Goal: Information Seeking & Learning: Learn about a topic

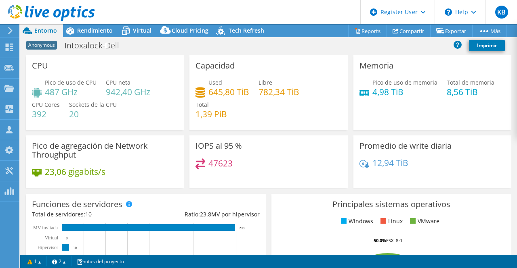
select select "USD"
click at [100, 27] on span "Rendimiento" at bounding box center [95, 31] width 36 height 8
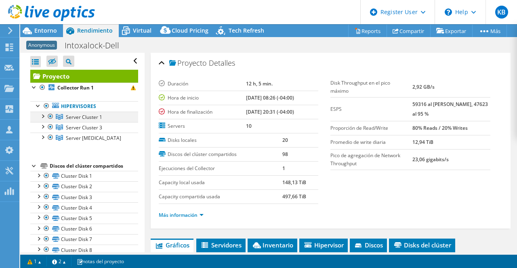
click at [44, 114] on div at bounding box center [42, 116] width 8 height 8
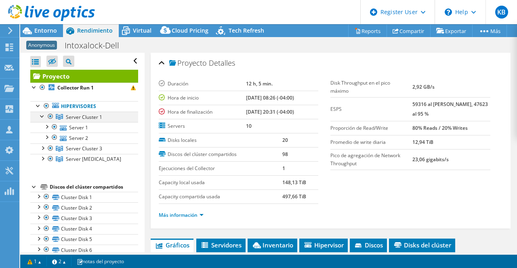
click at [44, 114] on div at bounding box center [42, 116] width 8 height 8
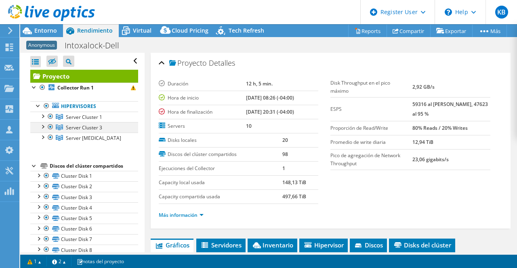
click at [40, 124] on div at bounding box center [42, 126] width 8 height 8
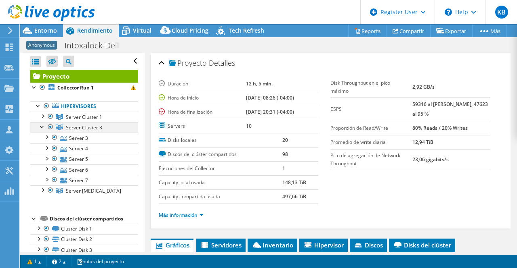
click at [40, 124] on div at bounding box center [42, 126] width 8 height 8
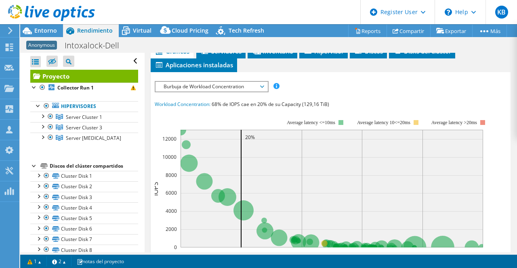
scroll to position [189, 0]
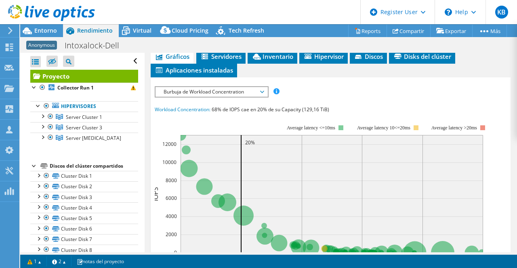
click at [257, 93] on span "Burbuja de Workload Concentration" at bounding box center [211, 92] width 104 height 10
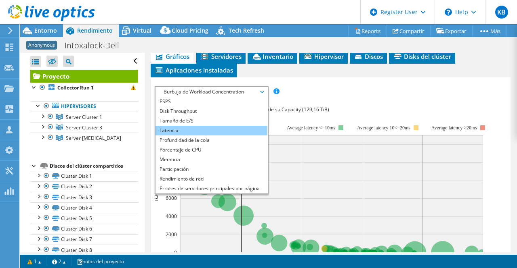
click at [224, 132] on li "Latencia" at bounding box center [211, 131] width 112 height 10
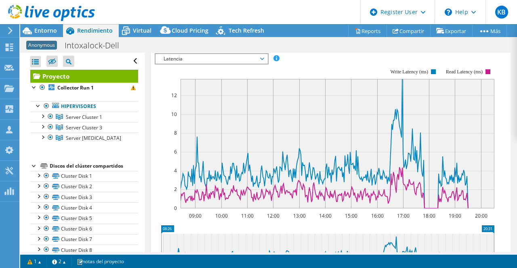
scroll to position [220, 0]
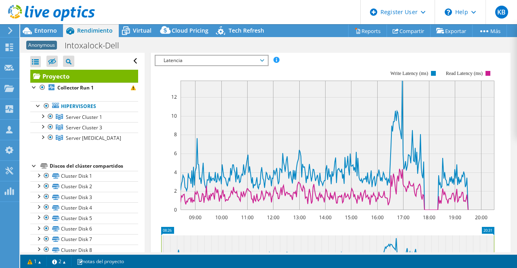
click at [371, 187] on rect at bounding box center [337, 146] width 314 height 130
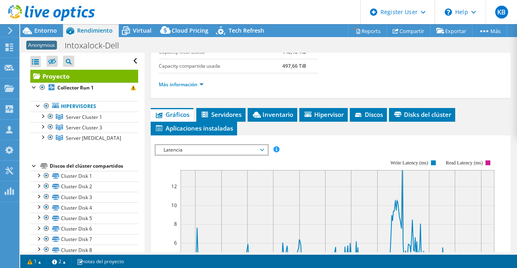
scroll to position [131, 0]
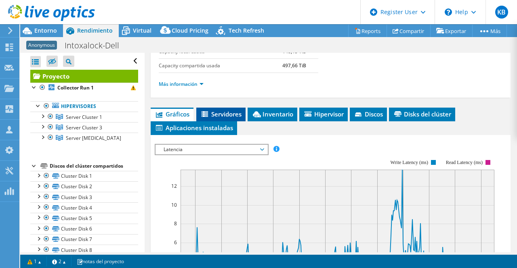
click at [237, 110] on span "Servidores" at bounding box center [220, 114] width 41 height 8
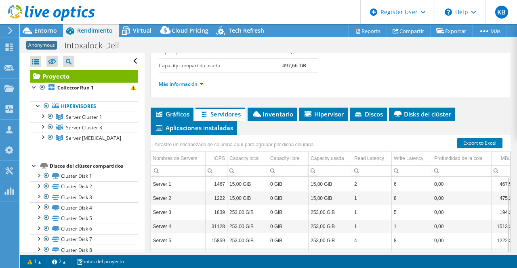
click at [275, 124] on ul "Gráficos Servidores Inventario Hipervisor Discos Disks del clúster Aplicaciones…" at bounding box center [331, 121] width 360 height 27
click at [284, 116] on li "Inventario" at bounding box center [272, 115] width 50 height 14
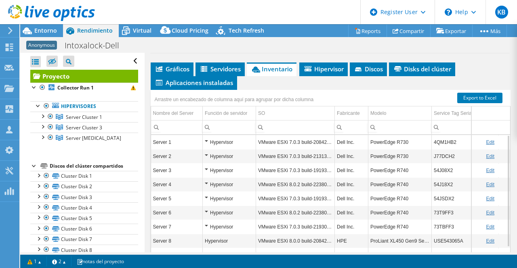
scroll to position [200, 0]
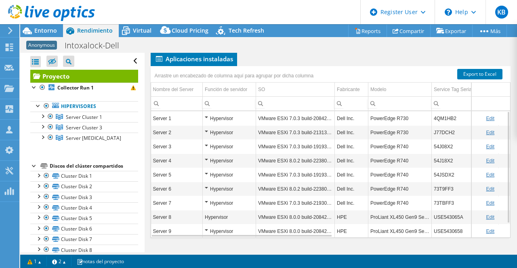
click at [378, 60] on ul "Gráficos Servidores Inventario Hipervisor Discos Disks del clúster Aplicaciones…" at bounding box center [331, 52] width 360 height 27
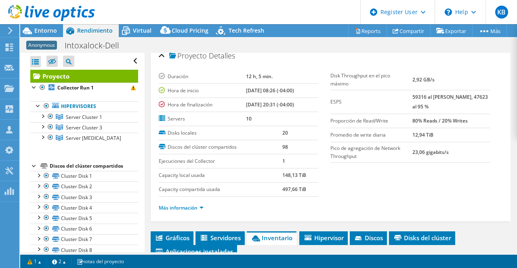
scroll to position [0, 0]
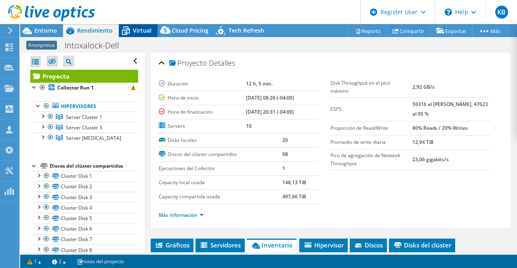
click at [143, 31] on span "Virtual" at bounding box center [142, 31] width 19 height 8
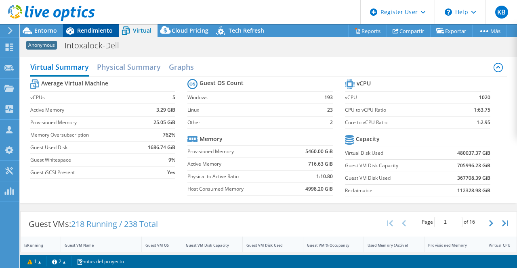
click at [109, 29] on span "Rendimiento" at bounding box center [95, 31] width 36 height 8
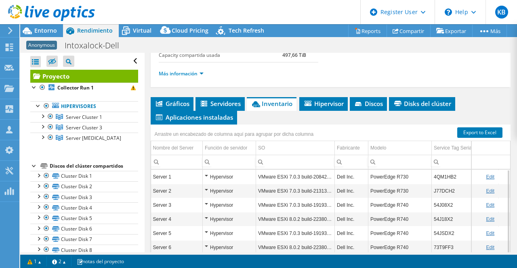
scroll to position [141, 0]
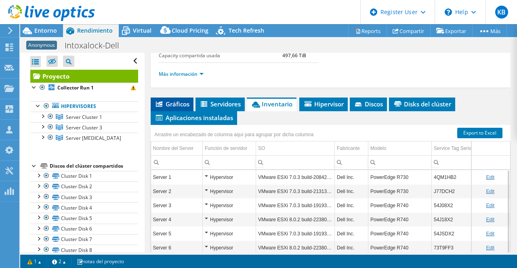
click at [183, 103] on span "Gráficos" at bounding box center [172, 104] width 35 height 8
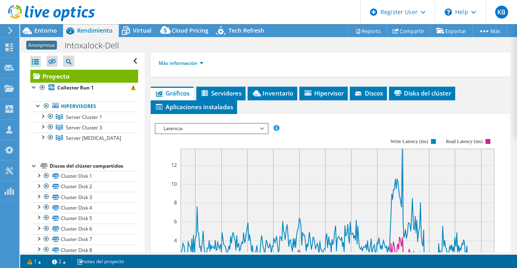
scroll to position [152, 0]
click at [256, 124] on span "Latencia" at bounding box center [211, 129] width 104 height 10
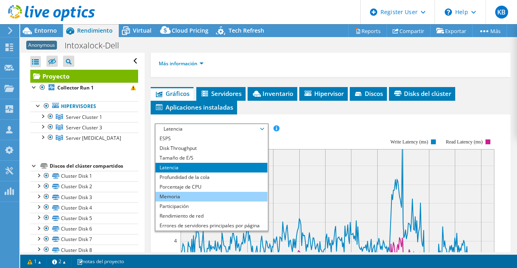
click at [194, 195] on li "Memoria" at bounding box center [211, 197] width 112 height 10
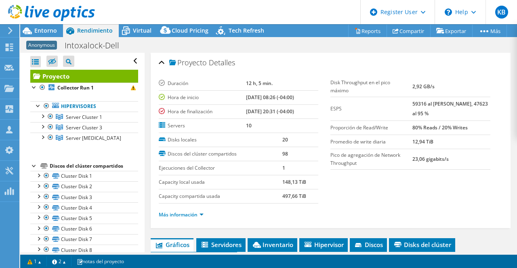
scroll to position [0, 0]
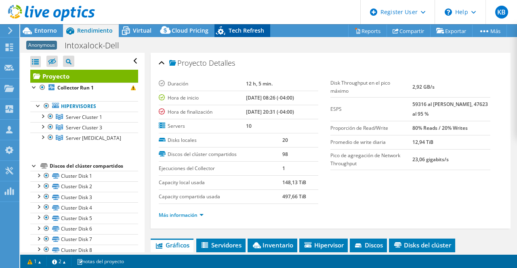
click at [238, 33] on span "Tech Refresh" at bounding box center [246, 31] width 36 height 8
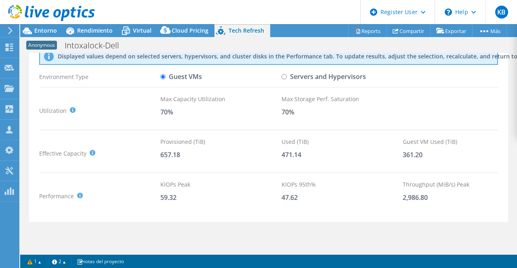
scroll to position [55, 0]
